Goal: Task Accomplishment & Management: Manage account settings

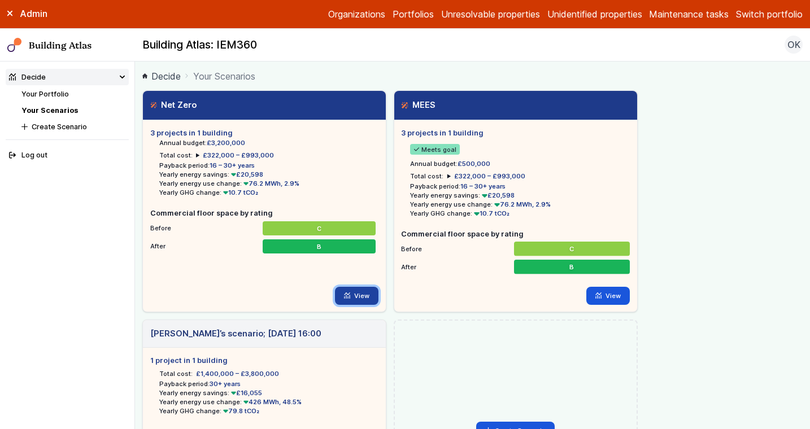
click at [363, 298] on link "View" at bounding box center [356, 296] width 43 height 18
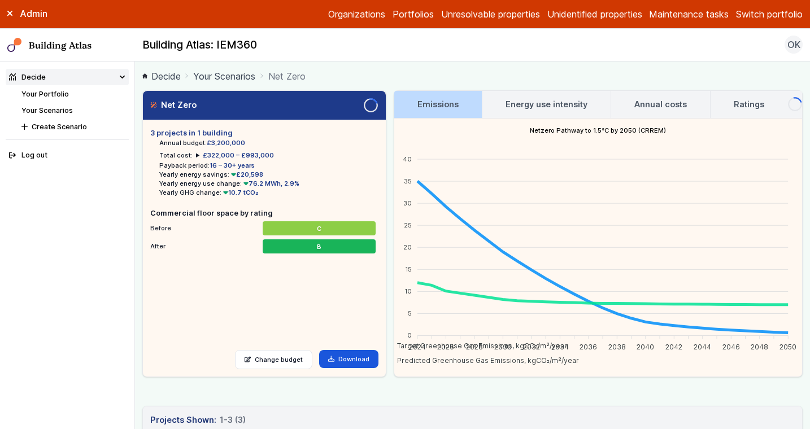
click at [38, 95] on link "Your Portfolio" at bounding box center [44, 94] width 47 height 8
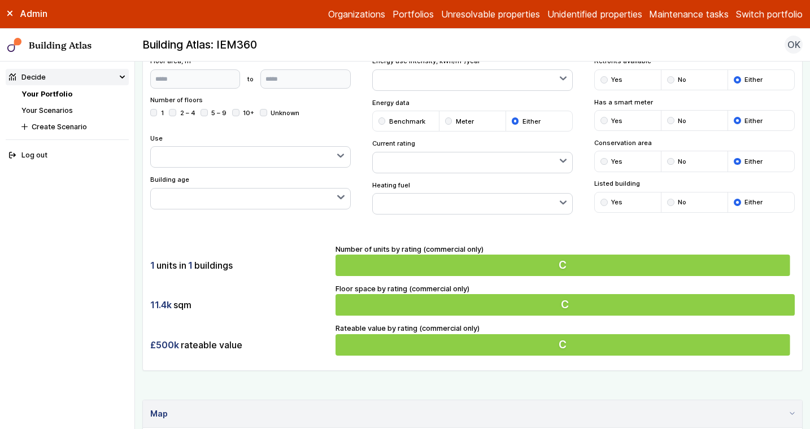
scroll to position [475, 0]
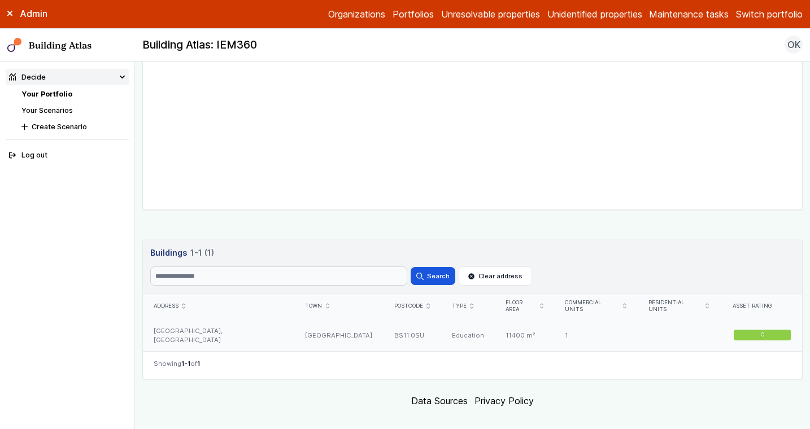
click at [329, 327] on div "[GEOGRAPHIC_DATA]" at bounding box center [338, 335] width 89 height 33
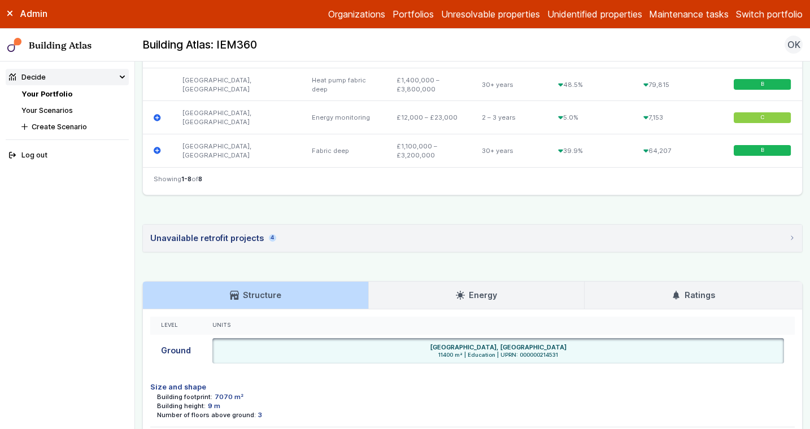
scroll to position [637, 0]
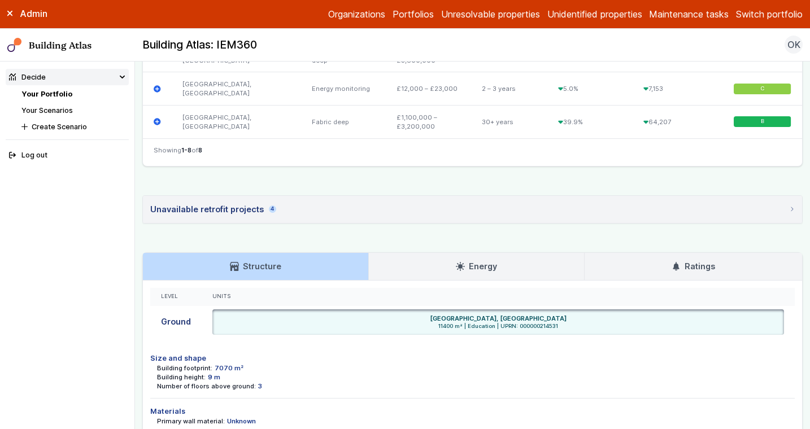
click at [398, 262] on link "Energy" at bounding box center [476, 266] width 215 height 27
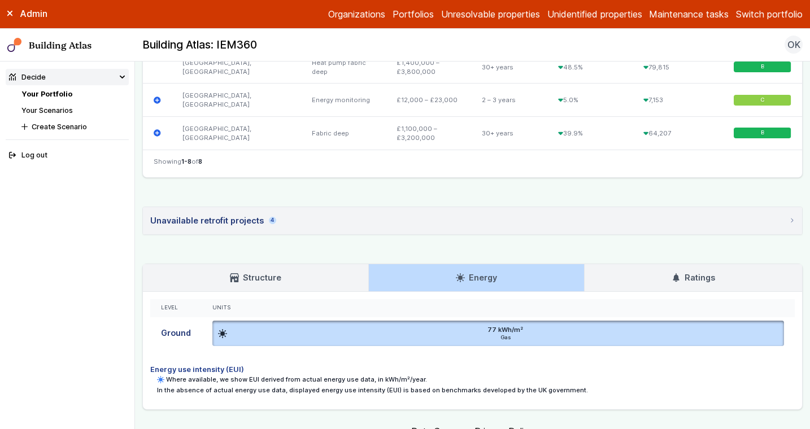
scroll to position [625, 0]
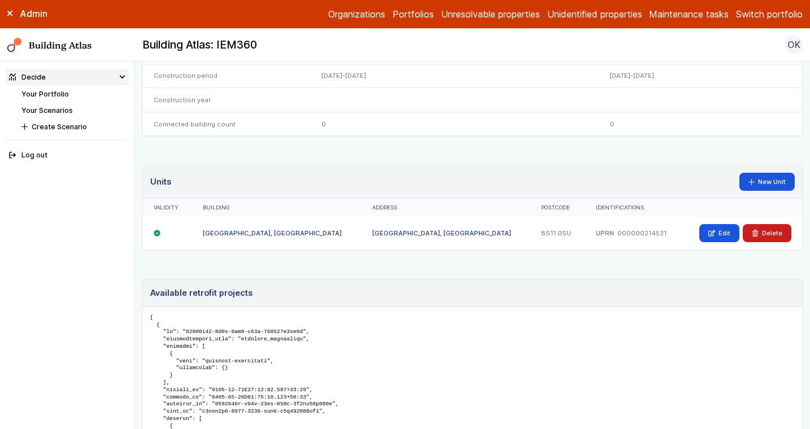
scroll to position [656, 0]
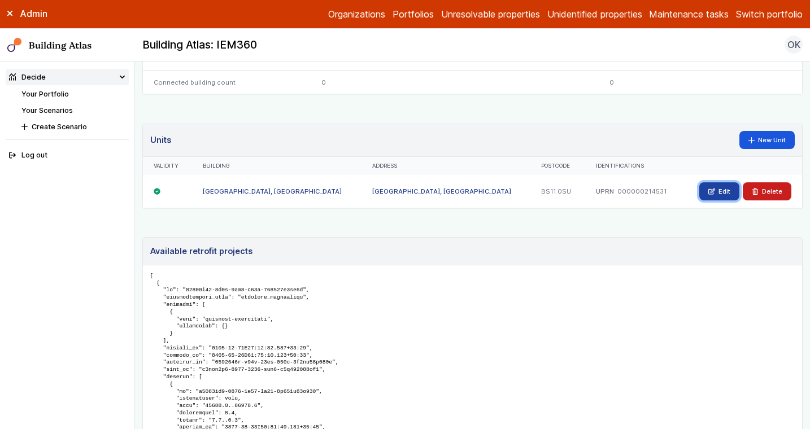
click at [723, 192] on link "Edit" at bounding box center [719, 191] width 40 height 18
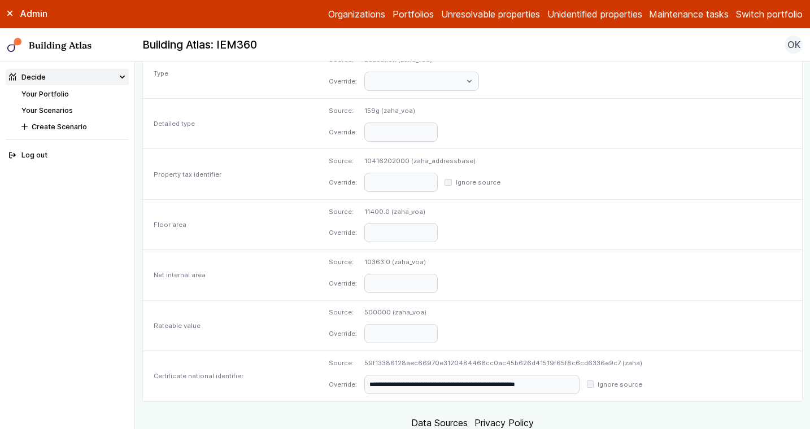
scroll to position [538, 0]
